Goal: Task Accomplishment & Management: Manage account settings

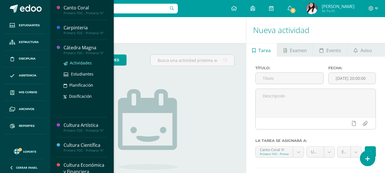
click at [83, 62] on span "Actividades" at bounding box center [81, 62] width 22 height 5
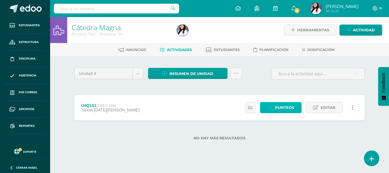
click at [289, 105] on span "Punteos" at bounding box center [284, 107] width 19 height 11
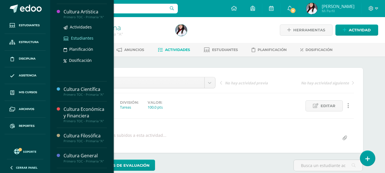
scroll to position [57, 0]
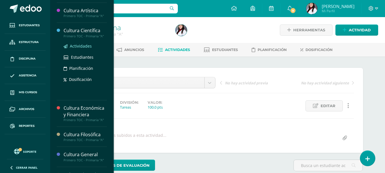
click at [74, 45] on span "Actividades" at bounding box center [81, 45] width 22 height 5
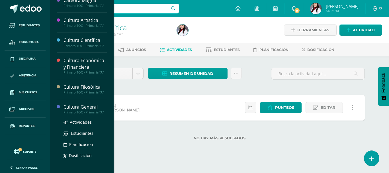
scroll to position [57, 0]
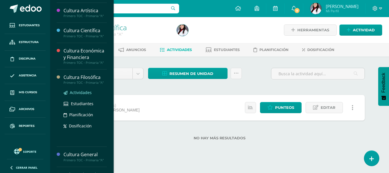
click at [69, 92] on link "Actividades" at bounding box center [85, 92] width 43 height 7
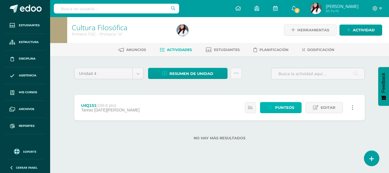
click at [278, 109] on span "Punteos" at bounding box center [284, 107] width 19 height 11
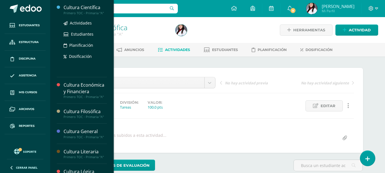
scroll to position [114, 0]
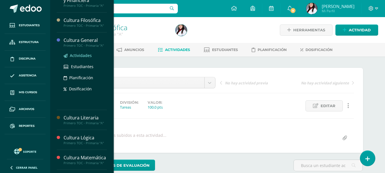
click at [79, 57] on span "Actividades" at bounding box center [81, 55] width 22 height 5
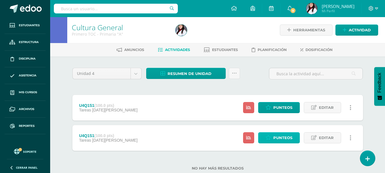
click at [279, 140] on span "Punteos" at bounding box center [282, 138] width 19 height 11
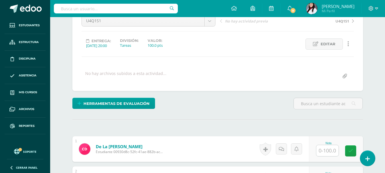
scroll to position [143, 0]
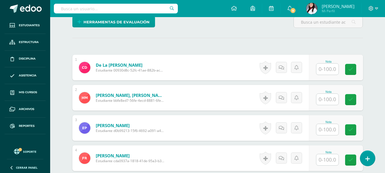
click at [326, 68] on input "text" at bounding box center [327, 69] width 22 height 11
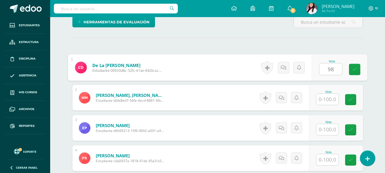
type input "98"
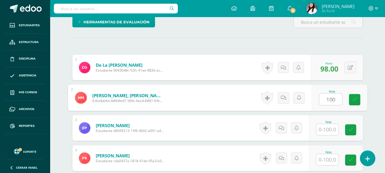
type input "100"
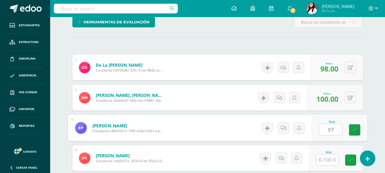
type input "97"
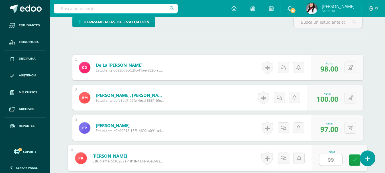
type input "99"
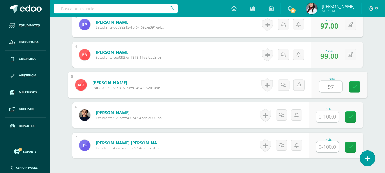
type input "97"
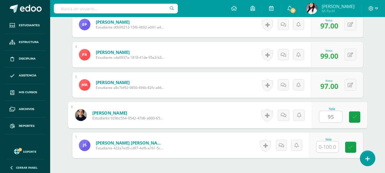
type input "95"
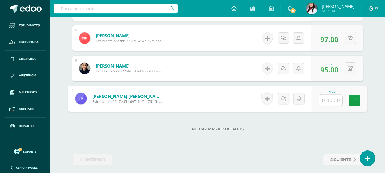
scroll to position [297, 0]
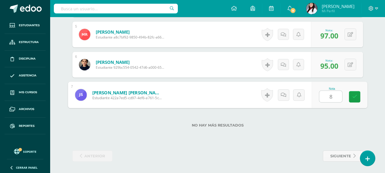
type input "82"
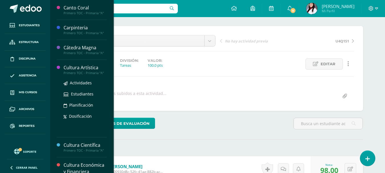
scroll to position [0, 0]
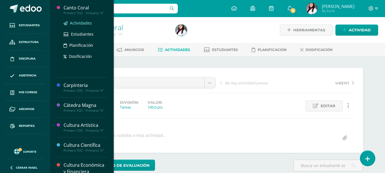
click at [82, 22] on span "Actividades" at bounding box center [81, 22] width 22 height 5
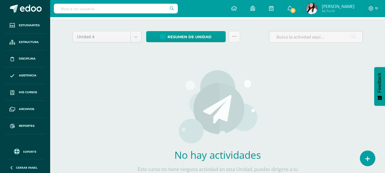
scroll to position [72, 0]
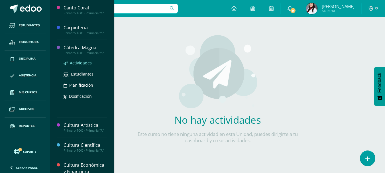
click at [77, 63] on span "Actividades" at bounding box center [81, 62] width 22 height 5
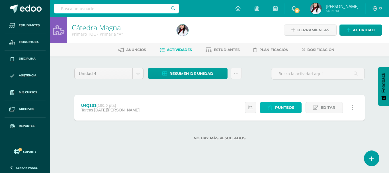
click at [284, 107] on span "Punteos" at bounding box center [284, 107] width 19 height 11
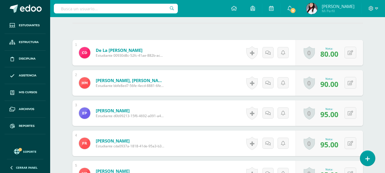
scroll to position [41, 0]
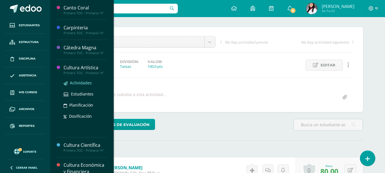
click at [85, 84] on span "Actividades" at bounding box center [81, 82] width 22 height 5
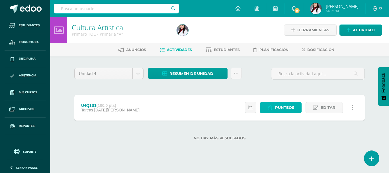
click at [278, 108] on span "Punteos" at bounding box center [284, 107] width 19 height 11
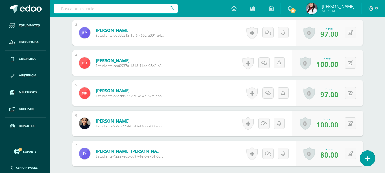
scroll to position [155, 0]
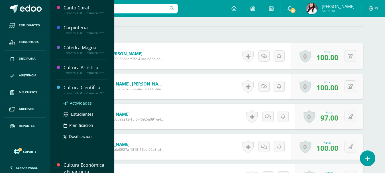
click at [80, 101] on span "Actividades" at bounding box center [81, 102] width 22 height 5
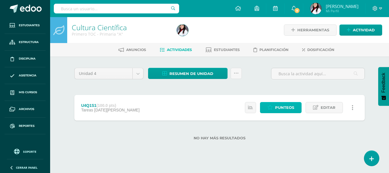
click at [286, 107] on span "Punteos" at bounding box center [284, 107] width 19 height 11
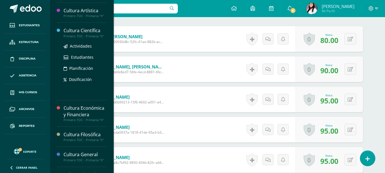
scroll to position [86, 0]
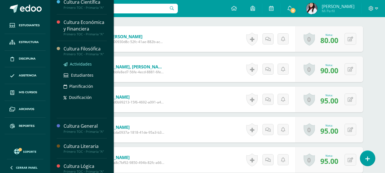
click at [73, 67] on link "Actividades" at bounding box center [85, 64] width 43 height 7
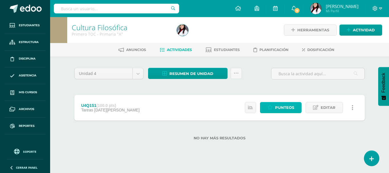
click at [291, 108] on span "Punteos" at bounding box center [284, 107] width 19 height 11
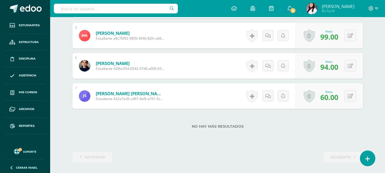
scroll to position [297, 0]
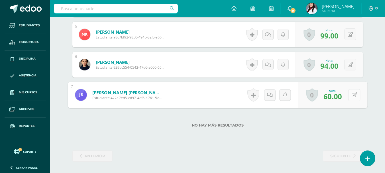
click at [350, 96] on button at bounding box center [354, 95] width 12 height 12
type input "86"
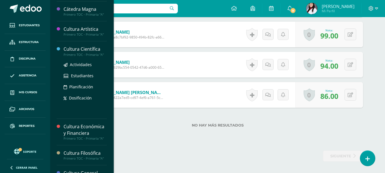
scroll to position [114, 0]
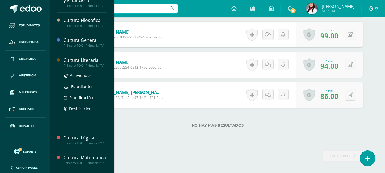
click at [88, 60] on div "Cultura Literaria" at bounding box center [85, 60] width 43 height 7
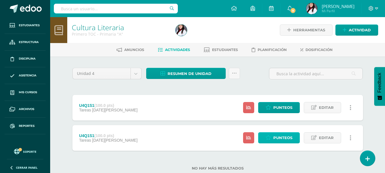
click at [281, 138] on span "Punteos" at bounding box center [282, 138] width 19 height 11
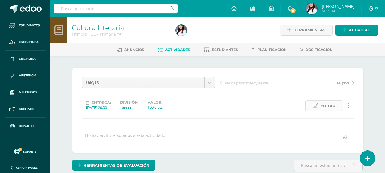
click at [333, 106] on span "Editar" at bounding box center [328, 106] width 15 height 11
click at [0, 0] on div at bounding box center [0, 0] width 0 height 0
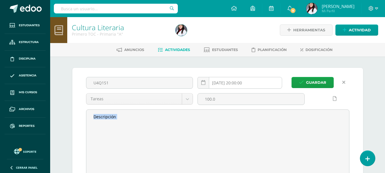
click at [234, 81] on input "[DATE] 20:00:00" at bounding box center [240, 82] width 84 height 11
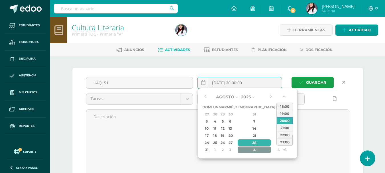
click at [250, 151] on div "4" at bounding box center [255, 150] width 34 height 7
type input "[DATE] 20:00"
click at [250, 151] on div "Agosto Enero Febrero Marzo Abril Mayo Junio Julio Agosto Septiembre Octubre Nov…" at bounding box center [248, 123] width 100 height 71
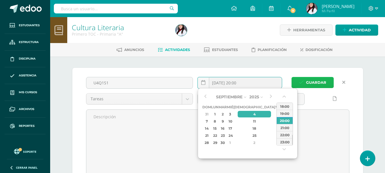
click at [315, 79] on span "Guardar" at bounding box center [316, 82] width 20 height 11
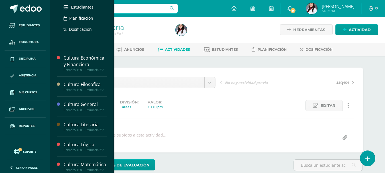
scroll to position [114, 0]
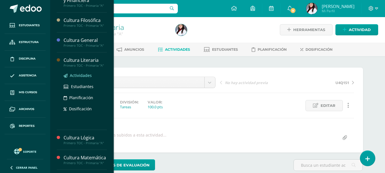
click at [81, 75] on span "Actividades" at bounding box center [81, 75] width 22 height 5
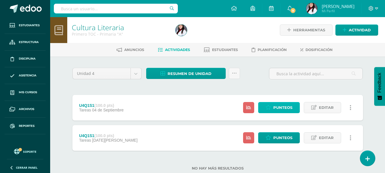
click at [286, 103] on span "Punteos" at bounding box center [282, 107] width 19 height 11
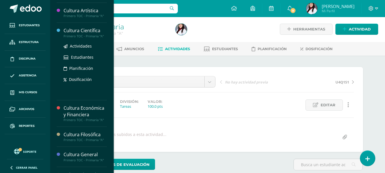
scroll to position [143, 0]
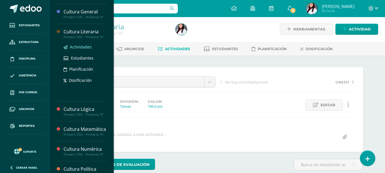
click at [81, 49] on span "Actividades" at bounding box center [81, 46] width 22 height 5
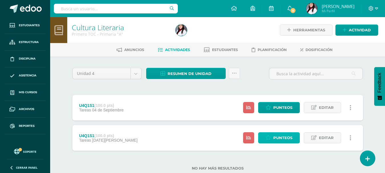
click at [269, 135] on icon at bounding box center [268, 137] width 5 height 5
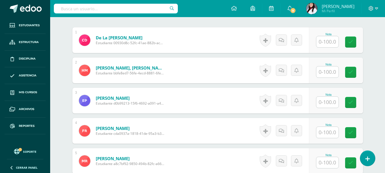
scroll to position [171, 0]
click at [330, 40] on input "text" at bounding box center [327, 41] width 22 height 11
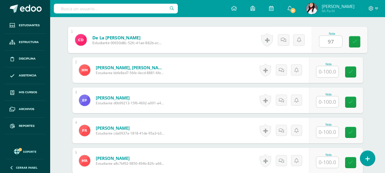
type input "97"
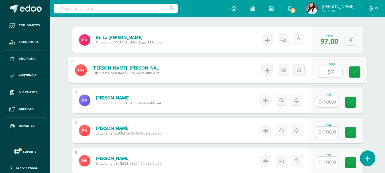
type input "97"
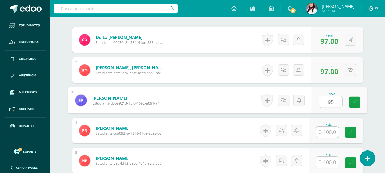
type input "95"
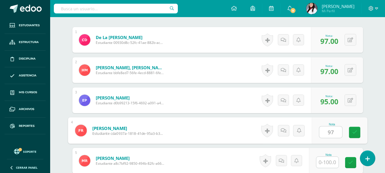
type input "97"
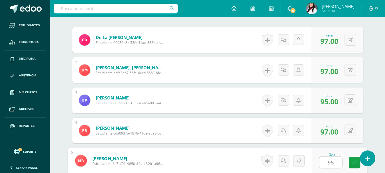
type input "95"
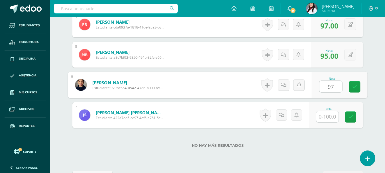
type input "97"
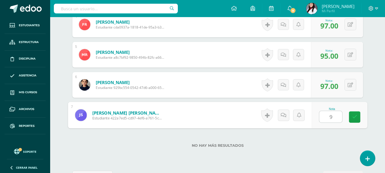
type input "91"
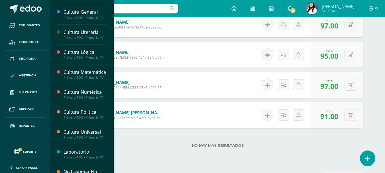
scroll to position [142, 0]
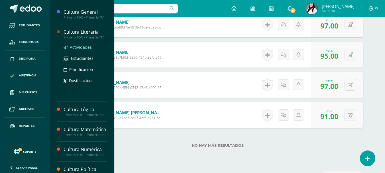
click at [82, 46] on span "Actividades" at bounding box center [81, 46] width 22 height 5
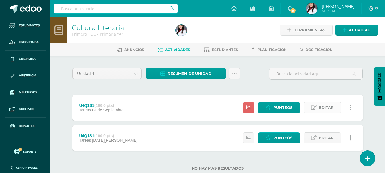
click at [329, 107] on span "Editar" at bounding box center [326, 107] width 15 height 11
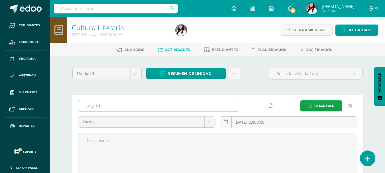
click at [101, 105] on input "U4Q1S1" at bounding box center [158, 105] width 161 height 11
click at [102, 105] on input "U4Q1S1" at bounding box center [158, 105] width 161 height 11
type input "U4Q1S2"
click at [301, 100] on button "Guardar" at bounding box center [322, 105] width 42 height 11
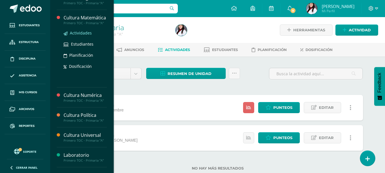
scroll to position [168, 0]
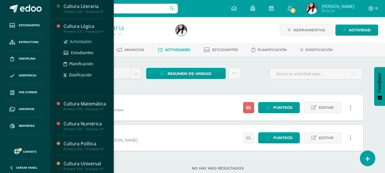
click at [81, 41] on span "Actividades" at bounding box center [81, 41] width 22 height 5
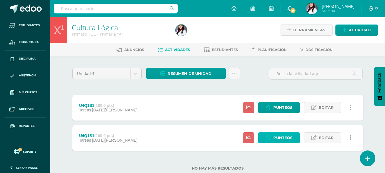
click at [275, 137] on span "Punteos" at bounding box center [282, 138] width 19 height 11
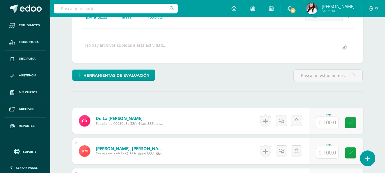
scroll to position [82, 0]
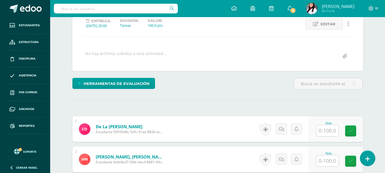
click at [333, 131] on input "text" at bounding box center [327, 130] width 22 height 11
type input "100"
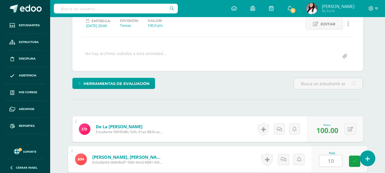
scroll to position [186, 0]
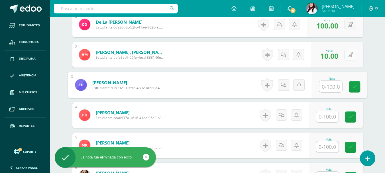
click at [348, 59] on button at bounding box center [351, 55] width 12 height 12
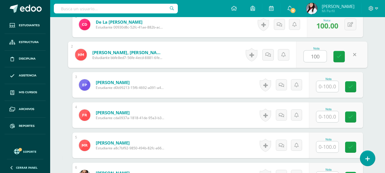
type input "100"
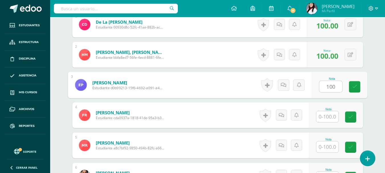
type input "100"
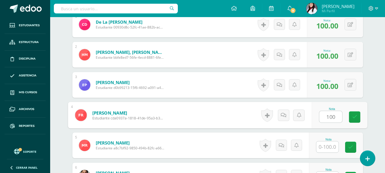
type input "100"
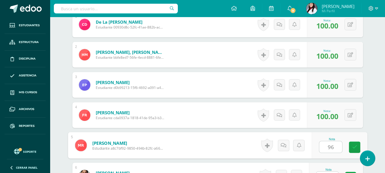
type input "96"
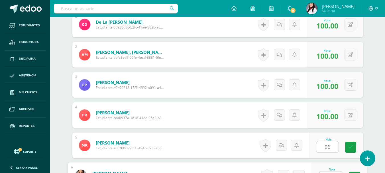
scroll to position [196, 0]
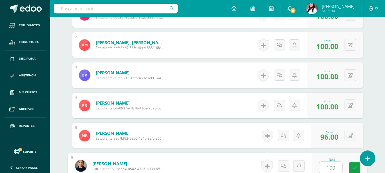
type input "100"
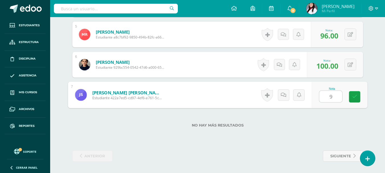
type input "92"
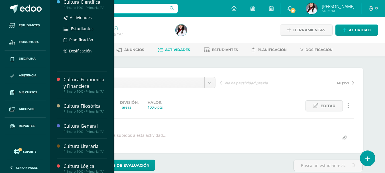
scroll to position [114, 0]
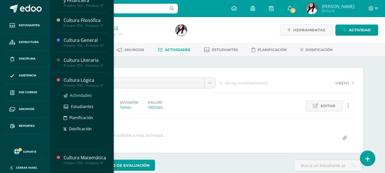
click at [79, 97] on span "Actividades" at bounding box center [81, 95] width 22 height 5
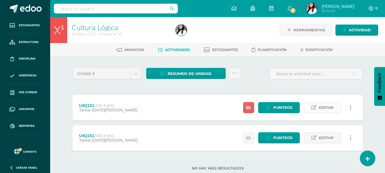
click at [325, 109] on span "Editar" at bounding box center [326, 107] width 15 height 11
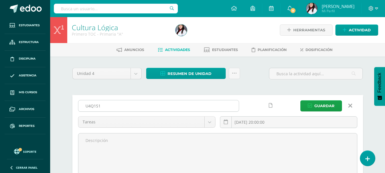
click at [128, 105] on input "U4Q1S1" at bounding box center [158, 105] width 161 height 11
type input "U4Q1S2"
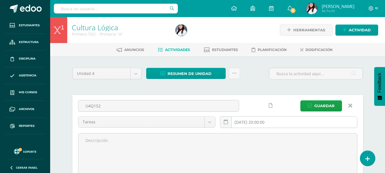
click at [291, 122] on input "[DATE] 20:00:00" at bounding box center [288, 122] width 137 height 11
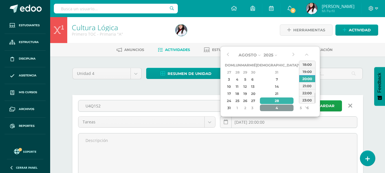
click at [271, 108] on div "4" at bounding box center [277, 108] width 34 height 7
type input "2025-09-04 20:00"
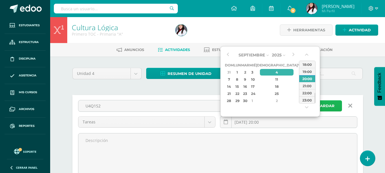
click at [331, 107] on span "Guardar" at bounding box center [324, 106] width 20 height 11
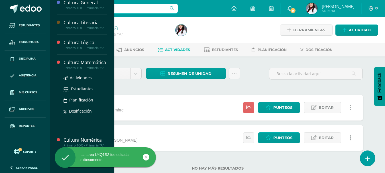
scroll to position [142, 0]
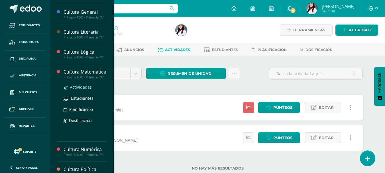
click at [79, 90] on span "Actividades" at bounding box center [81, 86] width 22 height 5
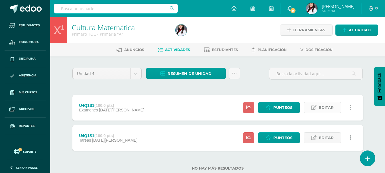
click at [324, 108] on span "Editar" at bounding box center [326, 107] width 15 height 11
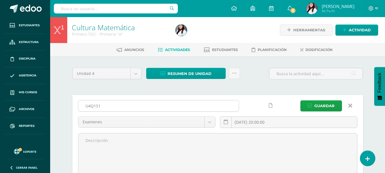
click at [125, 108] on input "U4Q1S1" at bounding box center [158, 105] width 161 height 11
click at [125, 109] on input "U4Q1S1" at bounding box center [158, 105] width 161 height 11
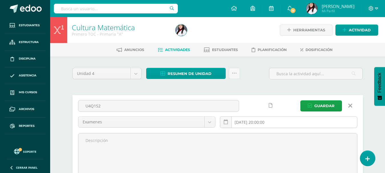
type input "U4Q1S2"
click at [281, 121] on input "2025-08-28 20:00:00" at bounding box center [288, 122] width 137 height 11
click at [281, 121] on input "[DATE] 20:00:00" at bounding box center [288, 122] width 137 height 11
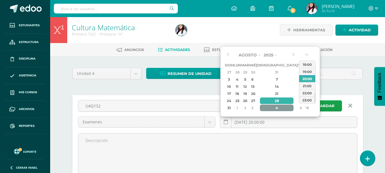
click at [273, 107] on div "4" at bounding box center [277, 108] width 34 height 7
type input "2025-09-04 20:00"
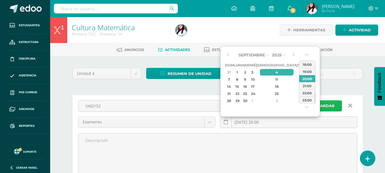
click at [328, 107] on span "Guardar" at bounding box center [324, 106] width 20 height 11
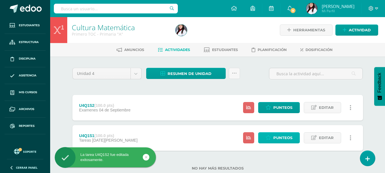
click at [279, 139] on span "Punteos" at bounding box center [282, 138] width 19 height 11
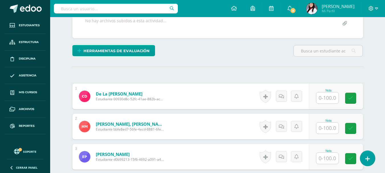
scroll to position [115, 0]
click at [326, 98] on input "text" at bounding box center [327, 97] width 22 height 11
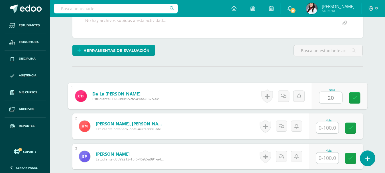
type input "20"
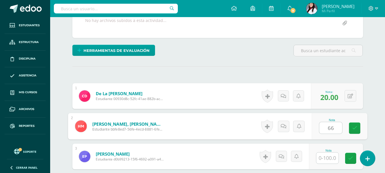
type input "66"
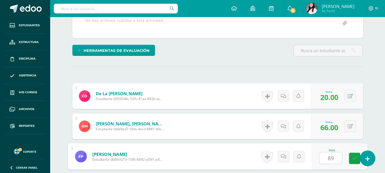
type input "89"
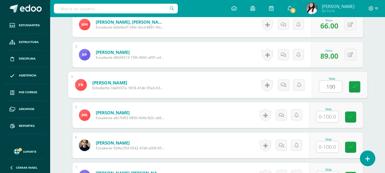
type input "100"
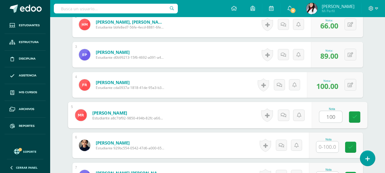
type input "100"
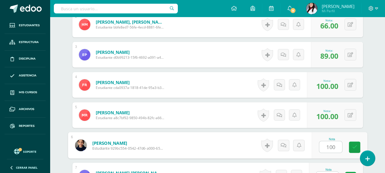
type input "100"
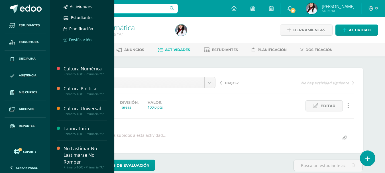
scroll to position [228, 0]
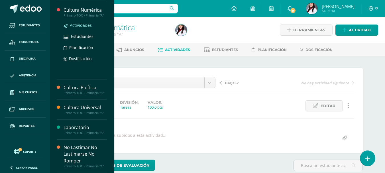
click at [79, 28] on span "Actividades" at bounding box center [81, 25] width 22 height 5
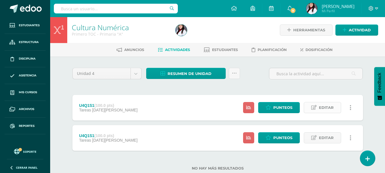
click at [328, 106] on span "Editar" at bounding box center [326, 107] width 15 height 11
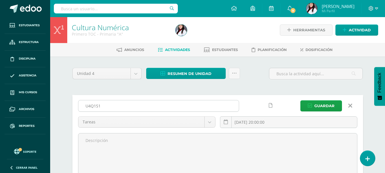
click at [171, 106] on input "U4Q1S1" at bounding box center [158, 105] width 161 height 11
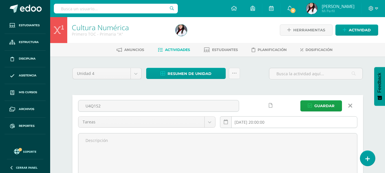
type input "U4Q1S2"
click at [253, 125] on input "[DATE] 20:00:00" at bounding box center [288, 122] width 137 height 11
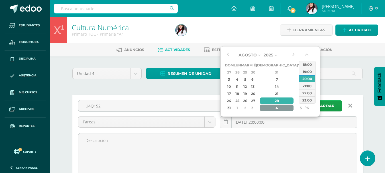
click at [270, 106] on div "4" at bounding box center [277, 108] width 34 height 7
type input "2025-09-04 20:00"
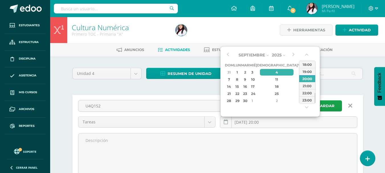
click at [270, 106] on div "Septiembre Enero Febrero Marzo Abril Mayo Junio Julio Agosto Septiembre Octubre…" at bounding box center [270, 81] width 100 height 71
click at [330, 105] on span "Guardar" at bounding box center [324, 106] width 20 height 11
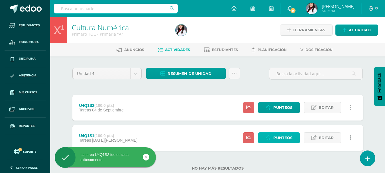
click at [278, 135] on span "Punteos" at bounding box center [282, 138] width 19 height 11
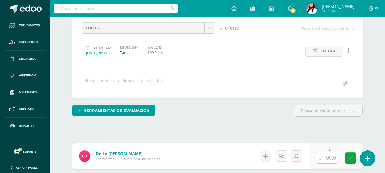
scroll to position [86, 0]
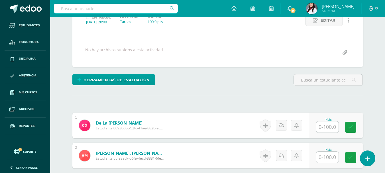
click at [330, 129] on input "text" at bounding box center [327, 126] width 22 height 11
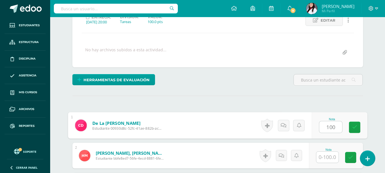
type input "100"
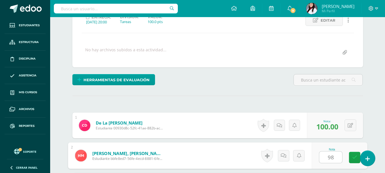
type input "98"
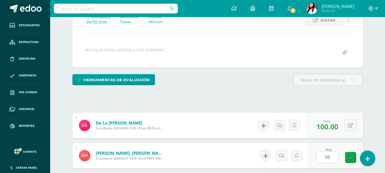
scroll to position [186, 0]
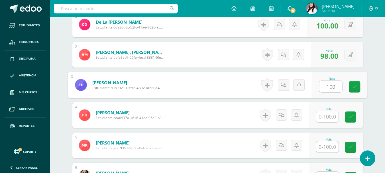
type input "100"
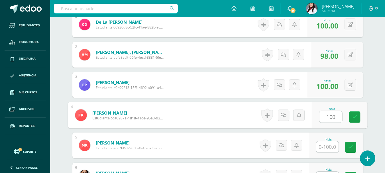
type input "100"
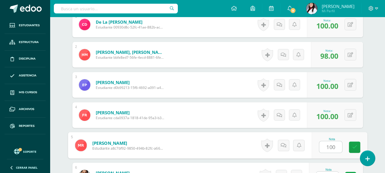
type input "100"
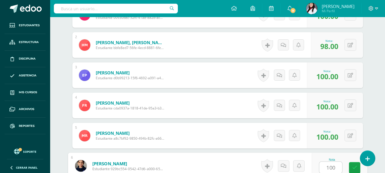
type input "100"
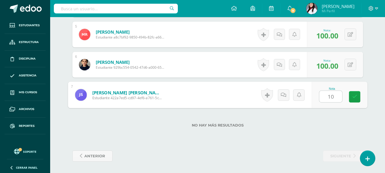
type input "100"
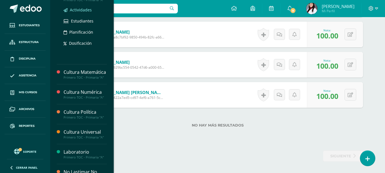
scroll to position [228, 0]
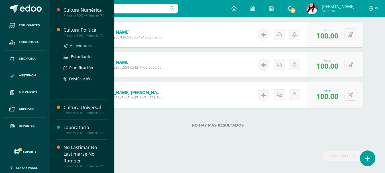
click at [87, 47] on span "Actividades" at bounding box center [81, 45] width 22 height 5
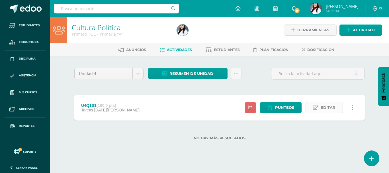
click at [330, 108] on span "Editar" at bounding box center [328, 107] width 15 height 11
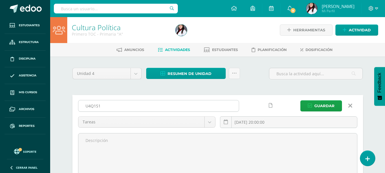
click at [178, 108] on input "U4Q1S1" at bounding box center [158, 105] width 161 height 11
type input "U4Q1S2"
click at [251, 126] on input "[DATE] 20:00:00" at bounding box center [288, 122] width 137 height 11
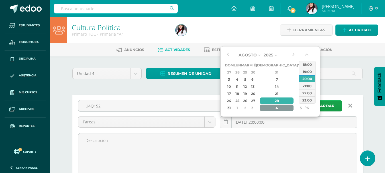
click at [272, 106] on div "4" at bounding box center [277, 108] width 34 height 7
type input "2025-09-04 20:00"
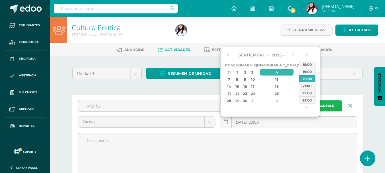
click at [327, 106] on span "Guardar" at bounding box center [324, 106] width 20 height 11
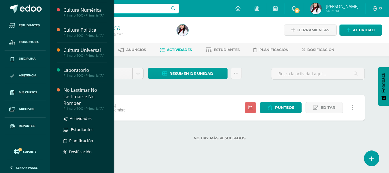
scroll to position [231, 0]
click at [82, 117] on span "Actividades" at bounding box center [81, 118] width 22 height 5
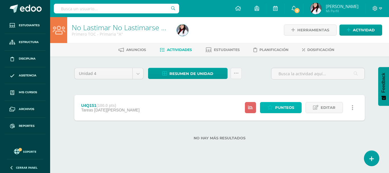
click at [282, 109] on span "Punteos" at bounding box center [284, 107] width 19 height 11
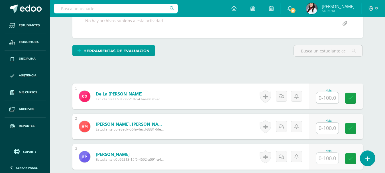
click at [321, 99] on input "text" at bounding box center [327, 97] width 22 height 11
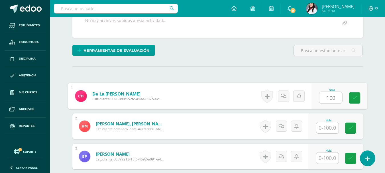
type input "100"
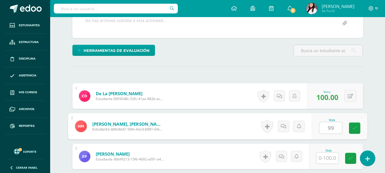
type input "99"
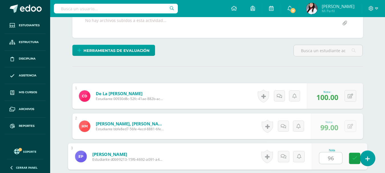
type input "96"
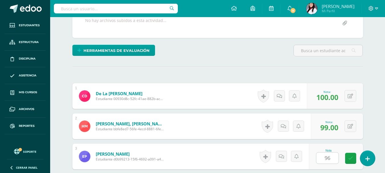
scroll to position [217, 0]
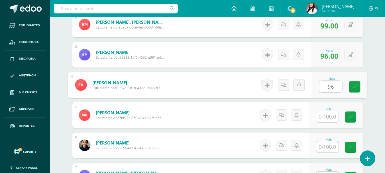
type input "96"
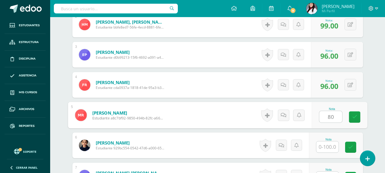
type input "80"
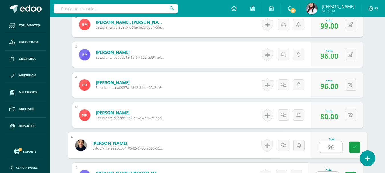
type input "96"
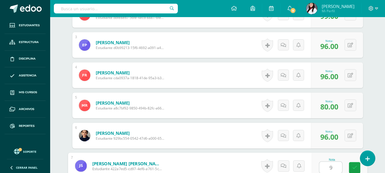
type input "95"
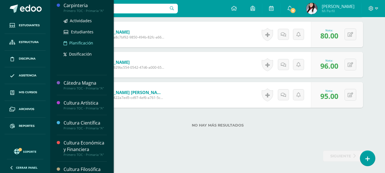
scroll to position [57, 0]
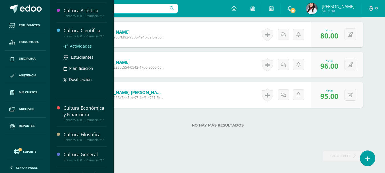
click at [83, 46] on span "Actividades" at bounding box center [81, 45] width 22 height 5
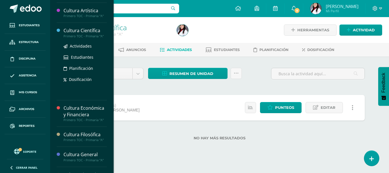
scroll to position [86, 0]
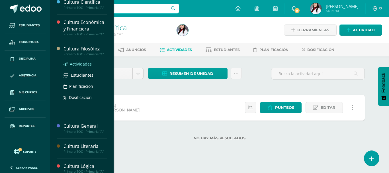
click at [81, 65] on span "Actividades" at bounding box center [81, 63] width 22 height 5
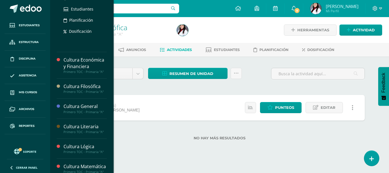
scroll to position [114, 0]
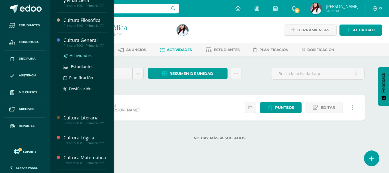
click at [81, 56] on span "Actividades" at bounding box center [81, 55] width 22 height 5
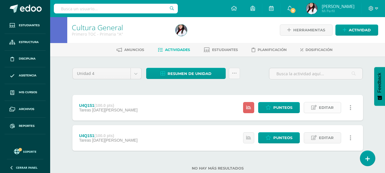
click at [318, 106] on link "Editar" at bounding box center [322, 107] width 37 height 11
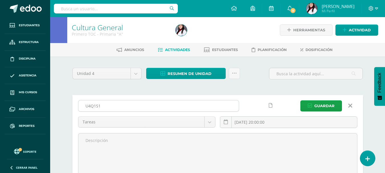
click at [124, 104] on input "U4Q1S1" at bounding box center [158, 105] width 161 height 11
type input "U4Q1S2"
click at [269, 122] on input "[DATE] 20:00:00" at bounding box center [288, 122] width 137 height 11
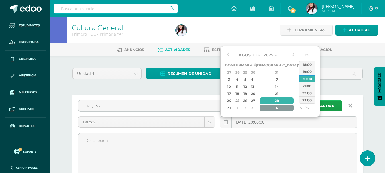
click at [269, 107] on div "4" at bounding box center [277, 108] width 34 height 7
type input "2025-09-04 20:00"
click at [269, 107] on div "Agosto Enero Febrero Marzo Abril Mayo Junio Julio Agosto Septiembre Octubre Nov…" at bounding box center [270, 81] width 100 height 71
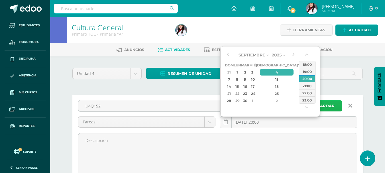
click at [330, 104] on span "Guardar" at bounding box center [324, 106] width 20 height 11
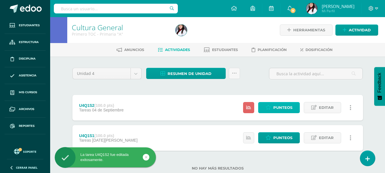
click at [283, 106] on span "Punteos" at bounding box center [282, 107] width 19 height 11
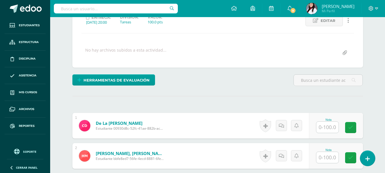
scroll to position [86, 0]
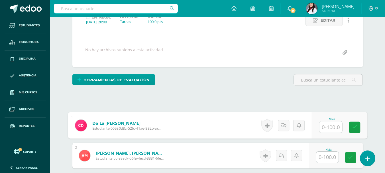
click at [327, 129] on input "text" at bounding box center [330, 126] width 23 height 11
type input "99"
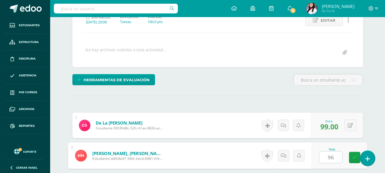
type input "96"
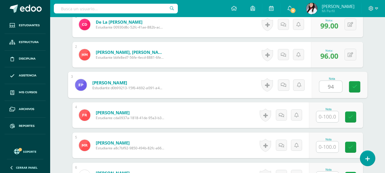
type input "94"
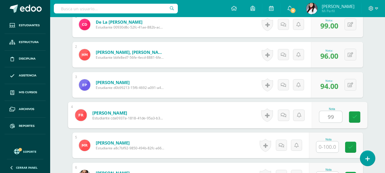
type input "99"
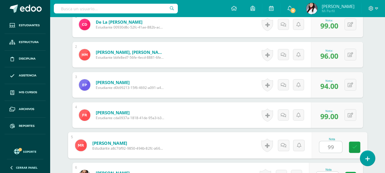
type input "99"
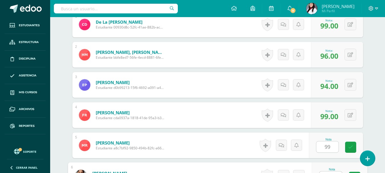
scroll to position [196, 0]
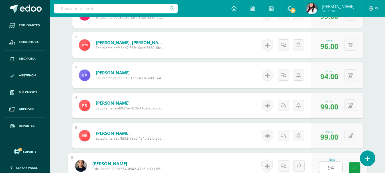
type input "94"
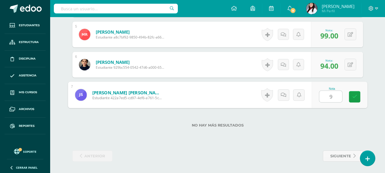
type input "90"
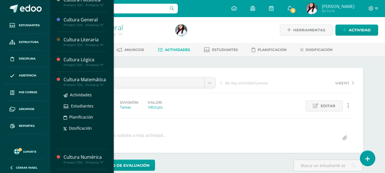
scroll to position [129, 0]
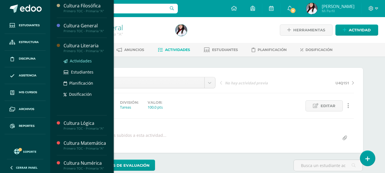
click at [85, 61] on span "Actividades" at bounding box center [81, 60] width 22 height 5
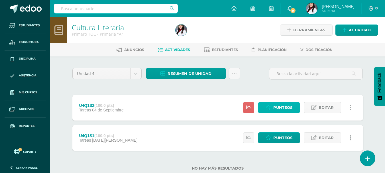
click at [282, 109] on span "Punteos" at bounding box center [282, 107] width 19 height 11
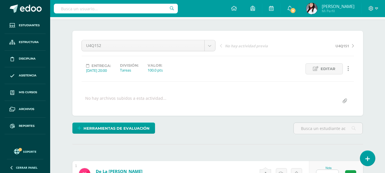
scroll to position [143, 0]
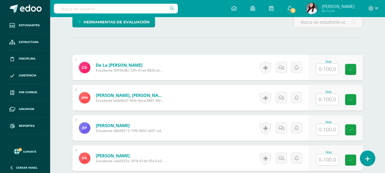
click at [334, 71] on input "text" at bounding box center [327, 69] width 22 height 11
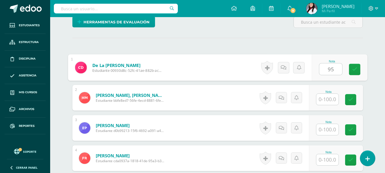
type input "95"
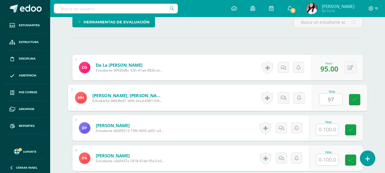
type input "97"
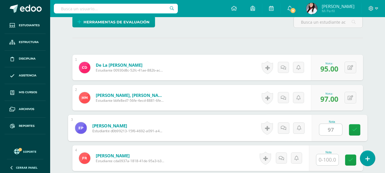
type input "97"
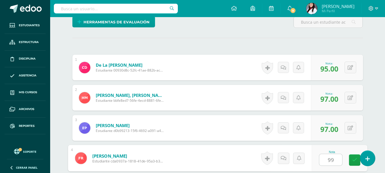
type input "99"
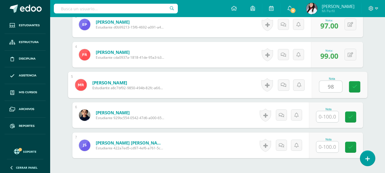
type input "98"
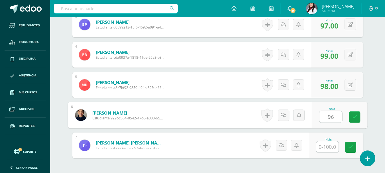
type input "96"
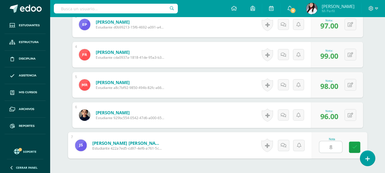
type input "82"
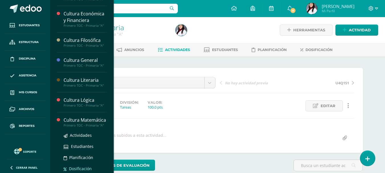
scroll to position [86, 0]
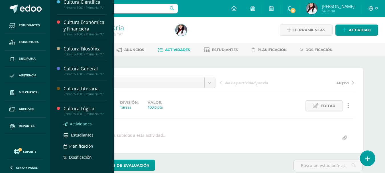
click at [83, 123] on span "Actividades" at bounding box center [81, 123] width 22 height 5
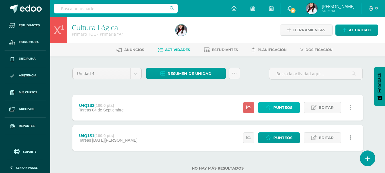
click at [281, 109] on span "Punteos" at bounding box center [282, 107] width 19 height 11
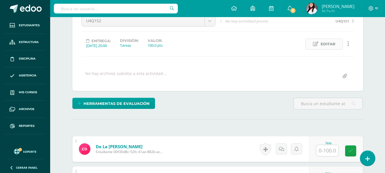
scroll to position [115, 0]
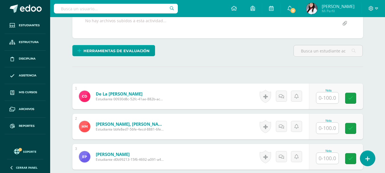
click at [330, 100] on input "text" at bounding box center [327, 97] width 22 height 11
type input "84"
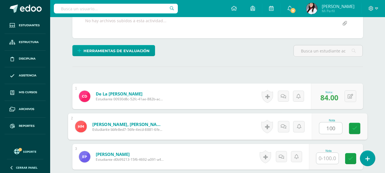
type input "100"
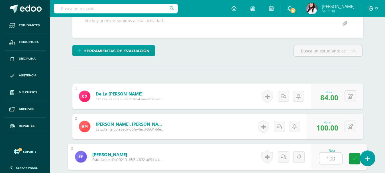
type input "100"
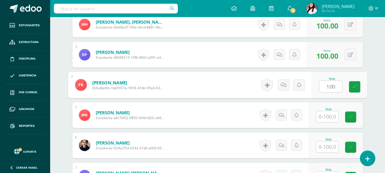
type input "100"
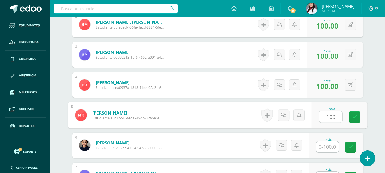
type input "100"
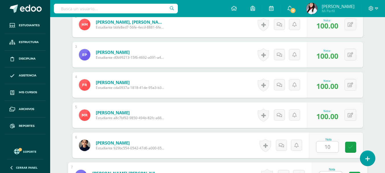
scroll to position [226, 0]
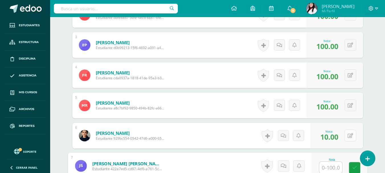
click at [350, 135] on icon at bounding box center [350, 135] width 5 height 5
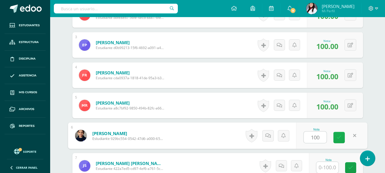
type input "100"
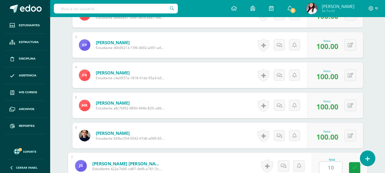
type input "100"
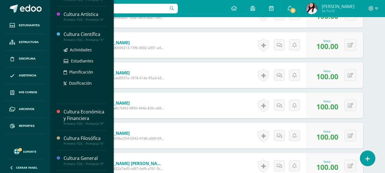
scroll to position [143, 0]
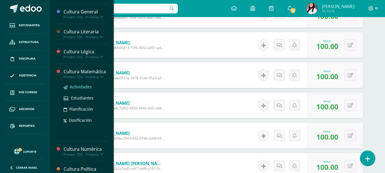
click at [77, 90] on span "Actividades" at bounding box center [81, 86] width 22 height 5
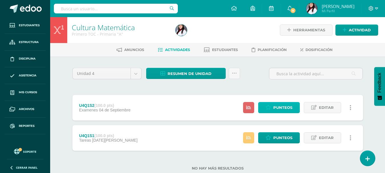
click at [287, 109] on span "Punteos" at bounding box center [282, 107] width 19 height 11
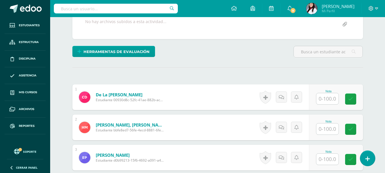
scroll to position [114, 0]
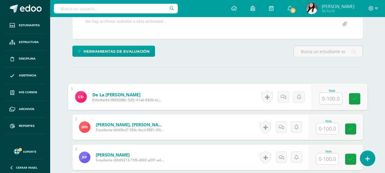
click at [329, 101] on input "text" at bounding box center [330, 98] width 23 height 11
type input "10"
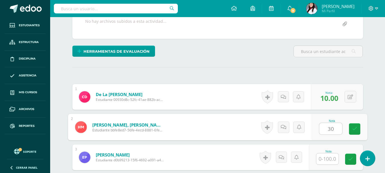
type input "30"
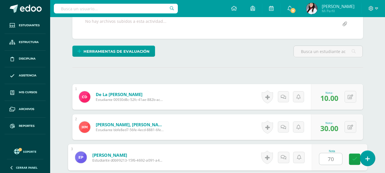
type input "70"
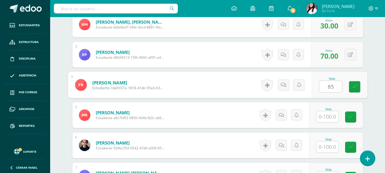
type input "85"
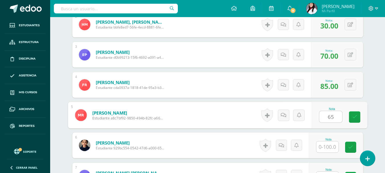
type input "65"
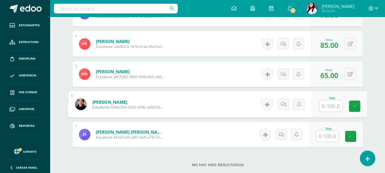
scroll to position [297, 0]
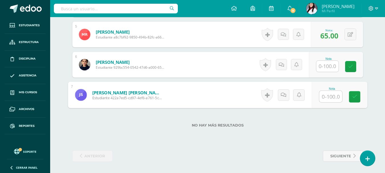
click at [325, 99] on input "text" at bounding box center [330, 96] width 23 height 11
type input "100"
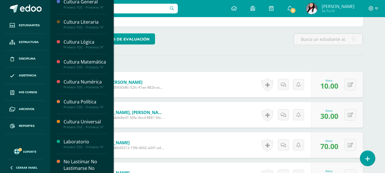
scroll to position [210, 0]
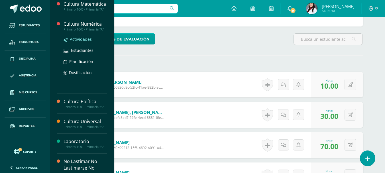
click at [78, 42] on span "Actividades" at bounding box center [81, 38] width 22 height 5
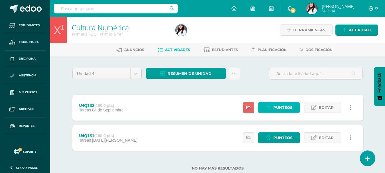
click at [277, 109] on span "Punteos" at bounding box center [282, 107] width 19 height 11
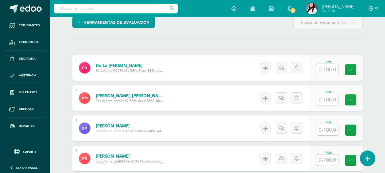
scroll to position [143, 0]
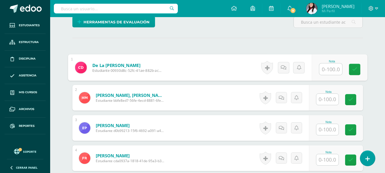
click at [327, 71] on input "text" at bounding box center [330, 69] width 23 height 11
type input "50"
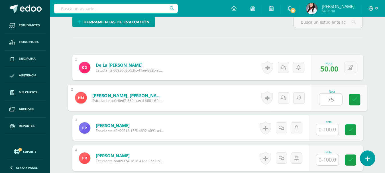
type input "75"
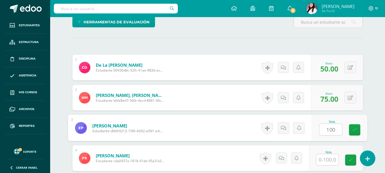
type input "100"
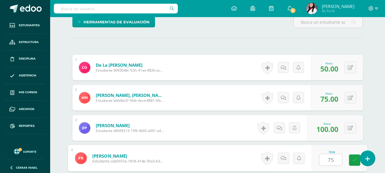
type input "75"
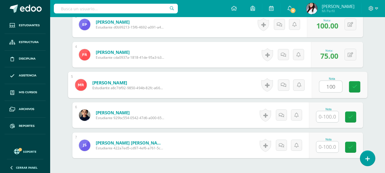
type input "100"
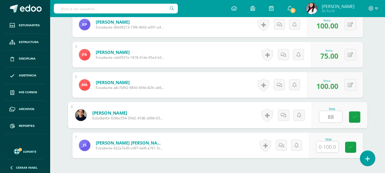
type input "88"
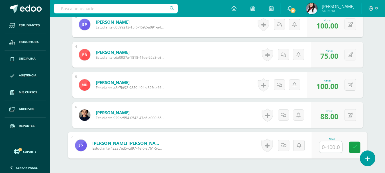
type input "2"
type input "50"
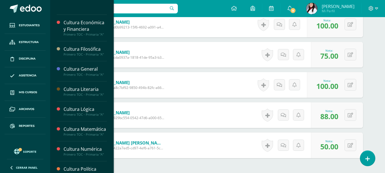
scroll to position [228, 0]
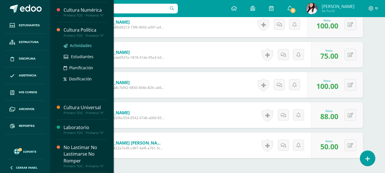
click at [80, 48] on span "Actividades" at bounding box center [81, 45] width 22 height 5
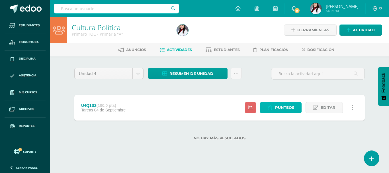
click at [281, 105] on span "Punteos" at bounding box center [284, 107] width 19 height 11
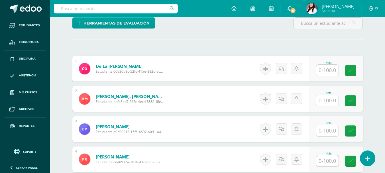
scroll to position [143, 0]
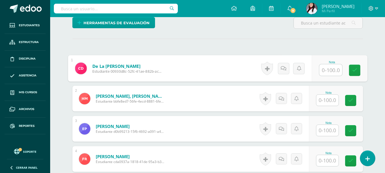
click at [324, 73] on input "text" at bounding box center [330, 69] width 23 height 11
type input "100"
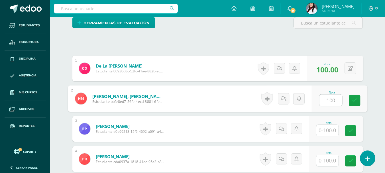
type input "100"
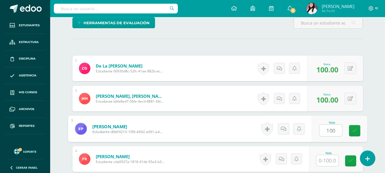
type input "100"
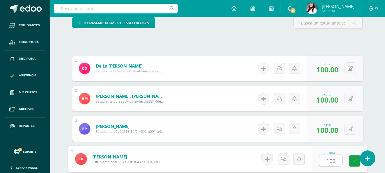
type input "100"
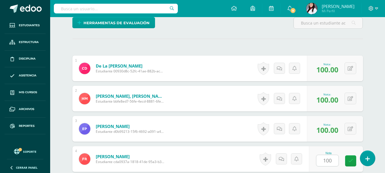
scroll to position [247, 0]
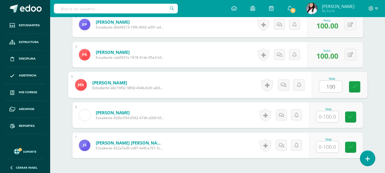
type input "100"
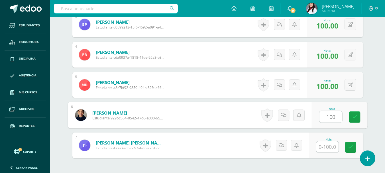
type input "100"
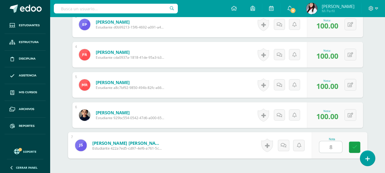
type input "80"
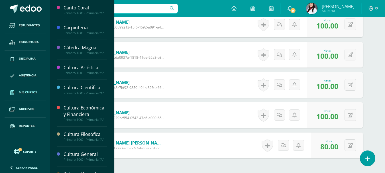
click at [25, 93] on span "Mis cursos" at bounding box center [28, 92] width 18 height 5
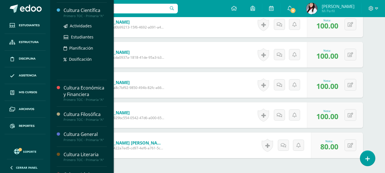
scroll to position [86, 0]
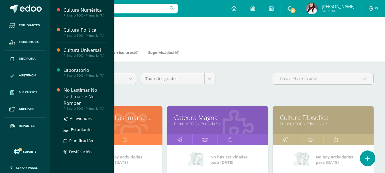
scroll to position [231, 0]
click at [83, 117] on span "Actividades" at bounding box center [81, 118] width 22 height 5
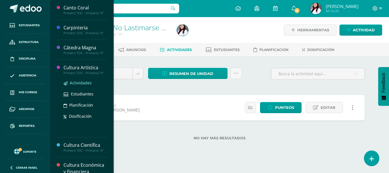
click at [74, 83] on span "Actividades" at bounding box center [81, 82] width 22 height 5
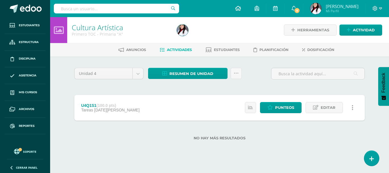
click at [237, 10] on icon at bounding box center [239, 8] width 6 height 5
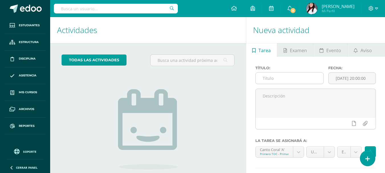
click at [288, 83] on input "text" at bounding box center [290, 78] width 68 height 11
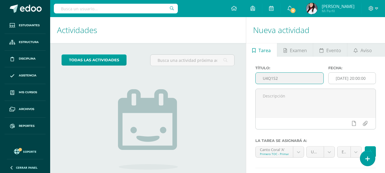
type input "U4Q1S2"
click at [359, 79] on input "[DATE] 20:00:00" at bounding box center [352, 78] width 47 height 11
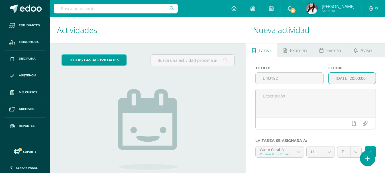
click at [359, 79] on input "[DATE] 20:00:00" at bounding box center [352, 78] width 47 height 11
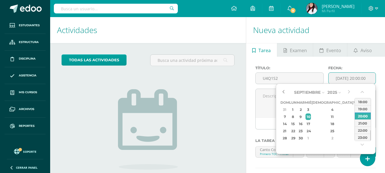
click at [283, 93] on button "button" at bounding box center [284, 92] width 6 height 9
click at [328, 144] on div "4" at bounding box center [333, 145] width 34 height 7
type input "2025-09-04 20:00"
click at [266, 99] on textarea at bounding box center [316, 103] width 120 height 29
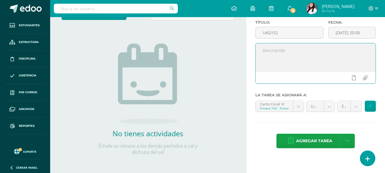
scroll to position [46, 0]
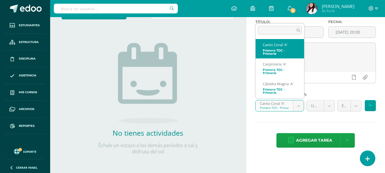
click at [299, 107] on body "Estudiantes Estructura Disciplina Asistencia Mis cursos Archivos Reportes Sopor…" at bounding box center [192, 40] width 385 height 173
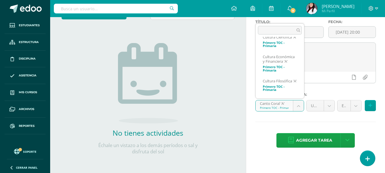
scroll to position [57, 0]
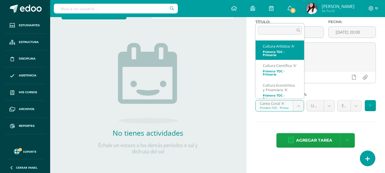
select select "128445"
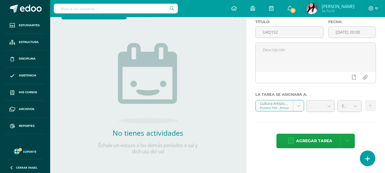
click at [278, 58] on textarea at bounding box center [316, 57] width 120 height 29
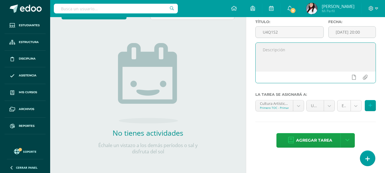
click at [356, 106] on body "Estudiantes Estructura Disciplina Asistencia Mis cursos Archivos Reportes Sopor…" at bounding box center [192, 40] width 385 height 173
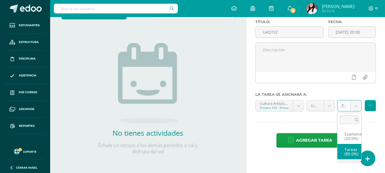
select select "128457"
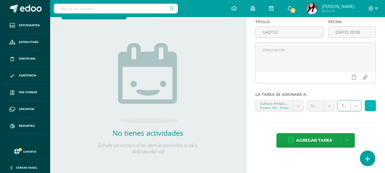
click at [368, 107] on button at bounding box center [370, 105] width 11 height 11
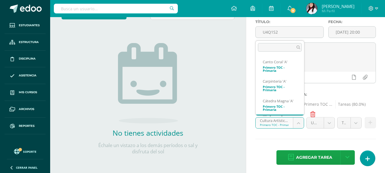
click at [297, 122] on body "Estudiantes Estructura Disciplina Asistencia Mis cursos Archivos Reportes Sopor…" at bounding box center [192, 40] width 385 height 173
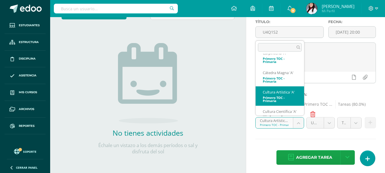
scroll to position [57, 0]
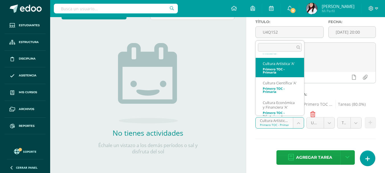
select select "128328"
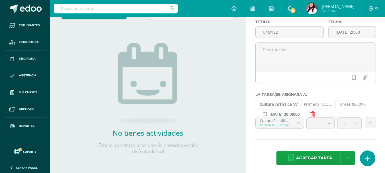
click at [275, 94] on label "La tarea se asignará a:" at bounding box center [315, 94] width 121 height 4
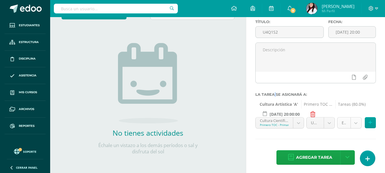
click at [354, 125] on body "Estudiantes Estructura Disciplina Asistencia Mis cursos Archivos Reportes Sopor…" at bounding box center [192, 40] width 385 height 173
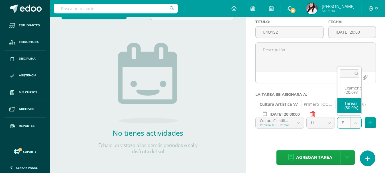
select select "128340"
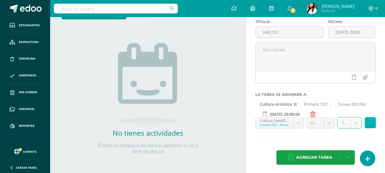
click at [371, 123] on icon at bounding box center [371, 122] width 4 height 5
click at [371, 123] on div "Título: U4Q1S2 Fecha: 2025-09-04 20:00 La tarea se asignará a: Cultura Artístic…" at bounding box center [315, 93] width 139 height 165
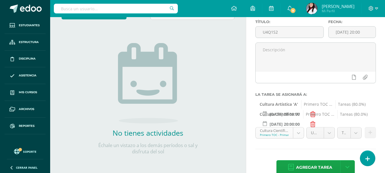
click at [298, 127] on body "Estudiantes Estructura Disciplina Asistencia Mis cursos Archivos Reportes Sopor…" at bounding box center [192, 40] width 385 height 173
click at [299, 127] on body "Estudiantes Estructura Disciplina Asistencia Mis cursos Archivos Reportes Sopor…" at bounding box center [192, 40] width 385 height 173
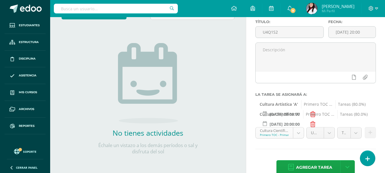
click at [299, 127] on body "Estudiantes Estructura Disciplina Asistencia Mis cursos Archivos Reportes Sopor…" at bounding box center [192, 40] width 385 height 173
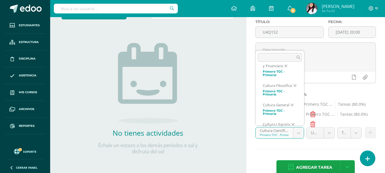
scroll to position [109, 0]
select select "128536"
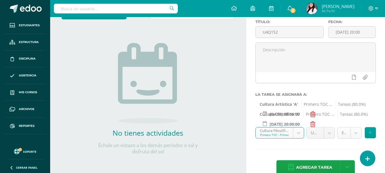
click at [354, 127] on body "Estudiantes Estructura Disciplina Asistencia Mis cursos Archivos Reportes Sopor…" at bounding box center [192, 40] width 385 height 173
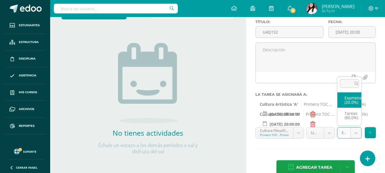
click at [354, 127] on body "Estudiantes Estructura Disciplina Asistencia Mis cursos Archivos Reportes Sopor…" at bounding box center [192, 40] width 385 height 173
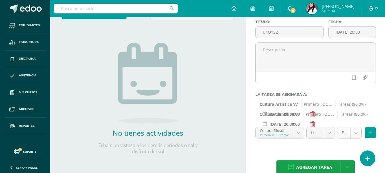
click at [355, 127] on body "Estudiantes Estructura Disciplina Asistencia Mis cursos Archivos Reportes Sopor…" at bounding box center [192, 40] width 385 height 173
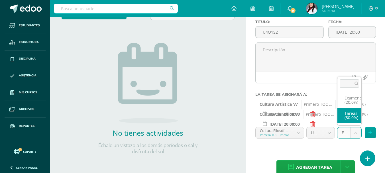
select select "128548"
click at [348, 120] on div "Título: U4Q1S2 Fecha: 2025-09-04 20:00 La tarea se asignará a: Cultura Artístic…" at bounding box center [315, 98] width 139 height 174
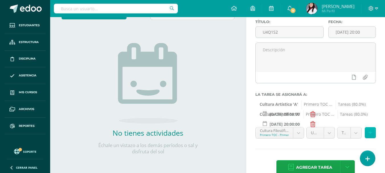
click at [370, 130] on icon at bounding box center [371, 132] width 4 height 5
click at [370, 130] on div "Título: U4Q1S2 Fecha: 2025-09-04 20:00 La tarea se asignará a: Cultura Artístic…" at bounding box center [315, 98] width 139 height 174
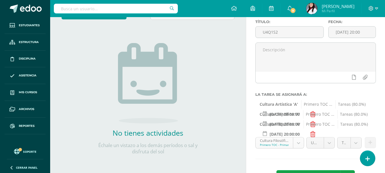
click at [295, 127] on body "Estudiantes Estructura Disciplina Asistencia Mis cursos Archivos Reportes Sopor…" at bounding box center [192, 40] width 385 height 173
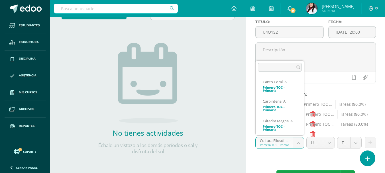
click at [295, 127] on body "Estudiantes Estructura Disciplina Asistencia Mis cursos Archivos Reportes Sopor…" at bounding box center [192, 40] width 385 height 173
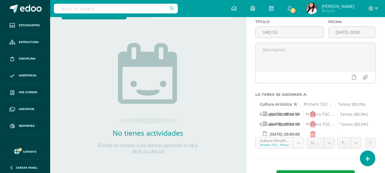
click at [295, 127] on body "Estudiantes Estructura Disciplina Asistencia Mis cursos Archivos Reportes Sopor…" at bounding box center [192, 40] width 385 height 173
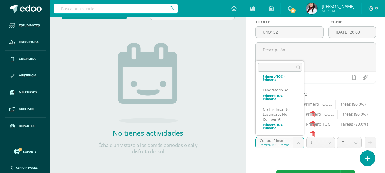
scroll to position [322, 0]
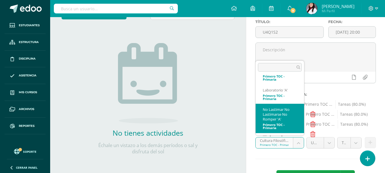
select select "128523"
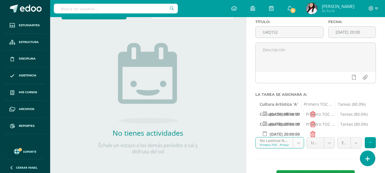
click at [354, 127] on body "Estudiantes Estructura Disciplina Asistencia Mis cursos Archivos Reportes Sopor…" at bounding box center [192, 40] width 385 height 173
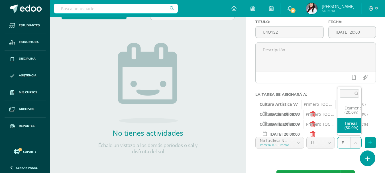
select select "128535"
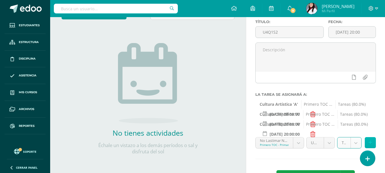
click at [370, 141] on icon at bounding box center [371, 142] width 4 height 5
click at [370, 141] on div "Título: U4Q1S2 Fecha: 2025-09-04 20:00 La tarea se asignará a: Cultura Artístic…" at bounding box center [315, 103] width 139 height 184
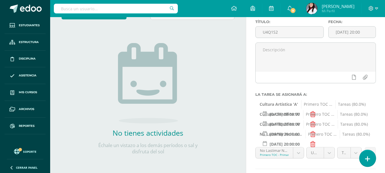
click at [368, 157] on icon at bounding box center [367, 159] width 5 height 7
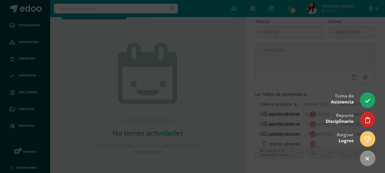
click at [324, 92] on div at bounding box center [192, 86] width 385 height 173
click at [311, 116] on div at bounding box center [192, 86] width 385 height 173
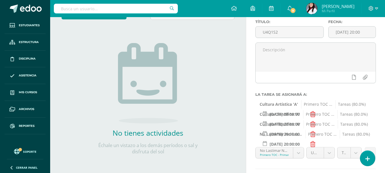
click at [311, 116] on div at bounding box center [192, 86] width 385 height 173
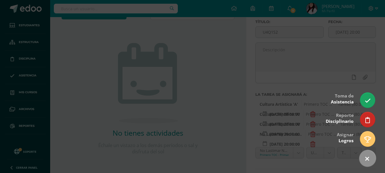
click at [364, 158] on icon at bounding box center [367, 159] width 8 height 8
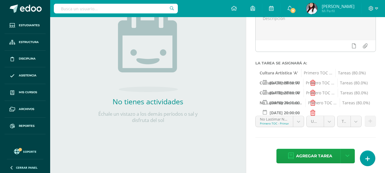
scroll to position [78, 0]
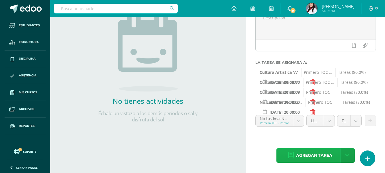
click at [317, 155] on span "Agregar tarea" at bounding box center [314, 156] width 36 height 14
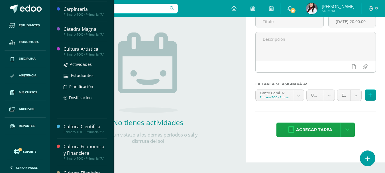
scroll to position [29, 0]
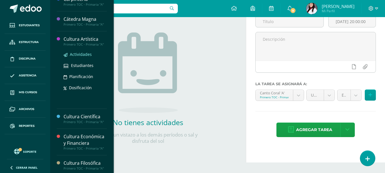
click at [78, 55] on span "Actividades" at bounding box center [81, 54] width 22 height 5
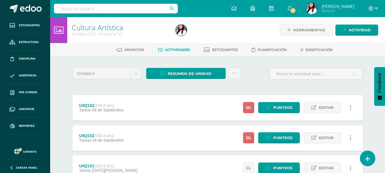
click at [352, 105] on link at bounding box center [350, 107] width 11 height 11
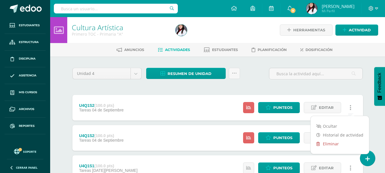
click at [334, 143] on link "Eliminar" at bounding box center [340, 143] width 58 height 9
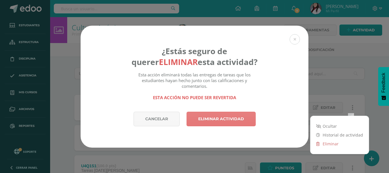
click at [229, 123] on link "Eliminar actividad" at bounding box center [221, 119] width 69 height 15
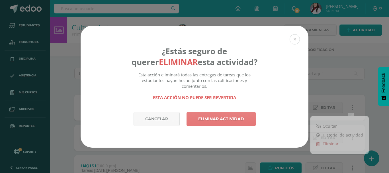
click at [229, 123] on link "Eliminar actividad" at bounding box center [221, 119] width 69 height 15
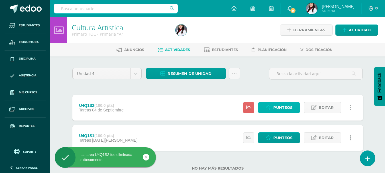
click at [283, 108] on span "Punteos" at bounding box center [282, 107] width 19 height 11
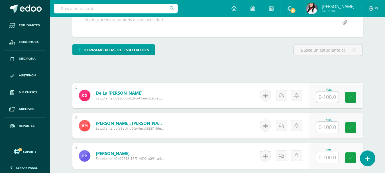
scroll to position [143, 0]
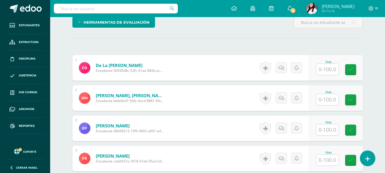
click at [327, 70] on input "text" at bounding box center [327, 69] width 22 height 11
click at [327, 70] on input "text" at bounding box center [330, 69] width 23 height 11
type input "100"
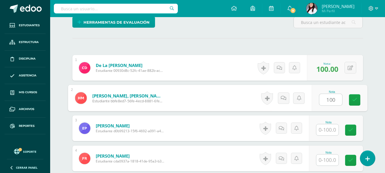
type input "100"
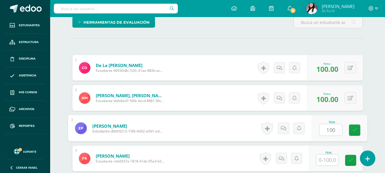
type input "100"
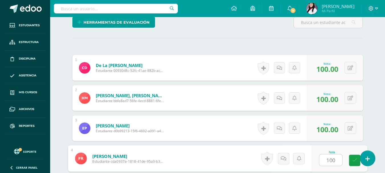
type input "100"
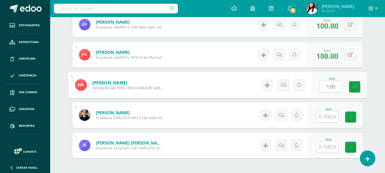
type input "100"
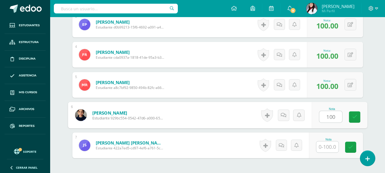
type input "100"
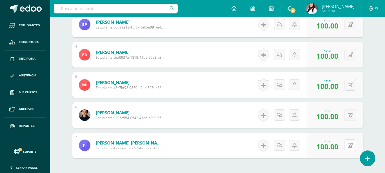
click at [346, 148] on button at bounding box center [351, 145] width 12 height 12
click at [346, 148] on div "0 [GEOGRAPHIC_DATA] Logros obtenidos Aún no hay logros agregados Nota: 100.00" at bounding box center [335, 146] width 56 height 26
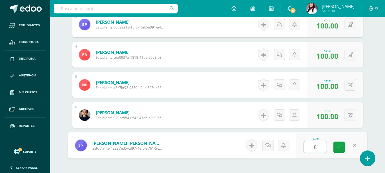
type input "80"
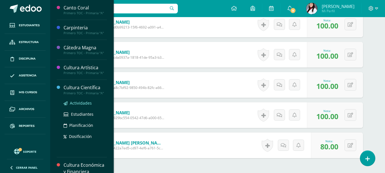
click at [82, 102] on span "Actividades" at bounding box center [81, 102] width 22 height 5
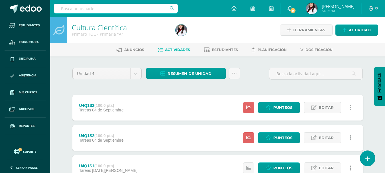
click at [348, 110] on link at bounding box center [350, 107] width 11 height 11
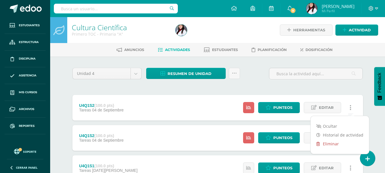
click at [338, 143] on link "Eliminar" at bounding box center [340, 143] width 58 height 9
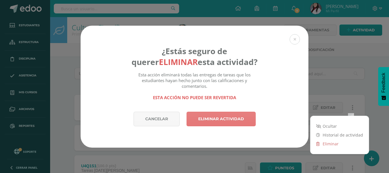
click at [231, 122] on link "Eliminar actividad" at bounding box center [221, 119] width 69 height 15
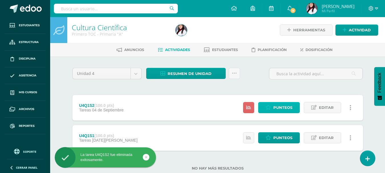
click at [279, 104] on span "Punteos" at bounding box center [282, 107] width 19 height 11
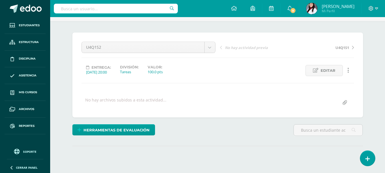
scroll to position [85, 0]
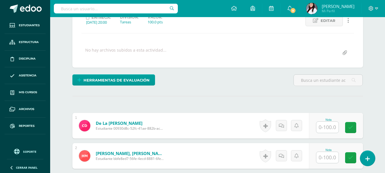
click at [325, 126] on input "text" at bounding box center [327, 127] width 22 height 11
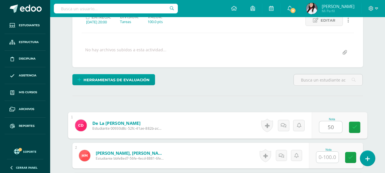
type input "50"
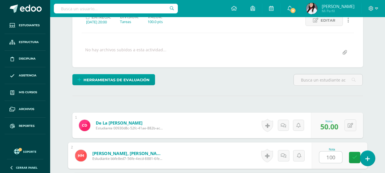
type input "100"
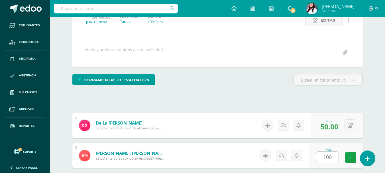
scroll to position [186, 0]
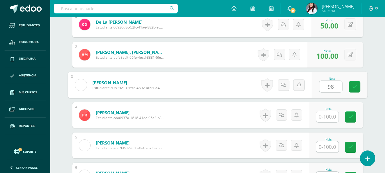
type input "98"
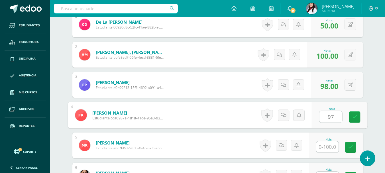
type input "97"
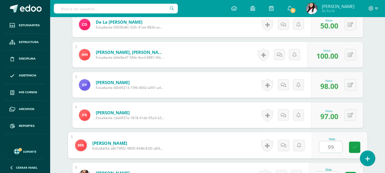
type input "99"
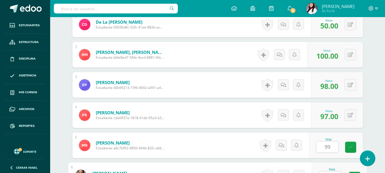
scroll to position [196, 0]
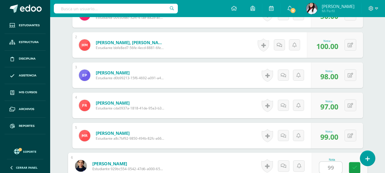
type input "99"
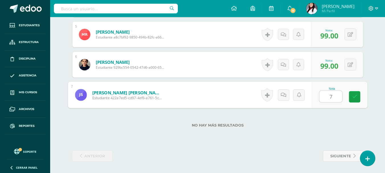
type input "75"
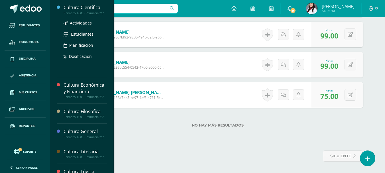
scroll to position [114, 0]
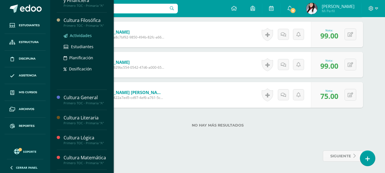
click at [76, 34] on span "Actividades" at bounding box center [81, 35] width 22 height 5
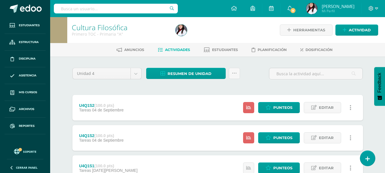
click at [352, 107] on link at bounding box center [350, 107] width 11 height 11
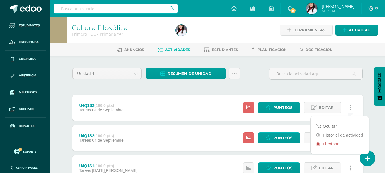
click at [340, 146] on link "Eliminar" at bounding box center [340, 143] width 58 height 9
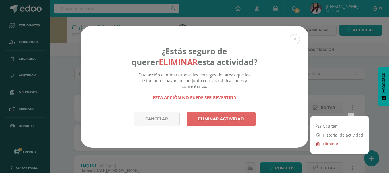
click at [340, 146] on link "Eliminar" at bounding box center [340, 143] width 58 height 9
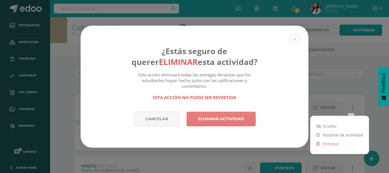
click at [216, 121] on link "Eliminar actividad" at bounding box center [221, 119] width 69 height 15
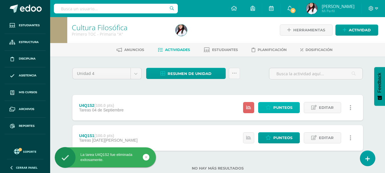
click at [273, 104] on link "Punteos" at bounding box center [279, 107] width 42 height 11
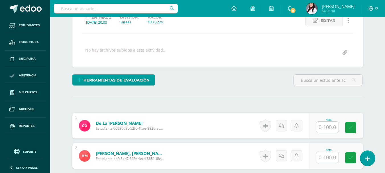
scroll to position [86, 0]
click at [330, 125] on input "text" at bounding box center [327, 126] width 22 height 11
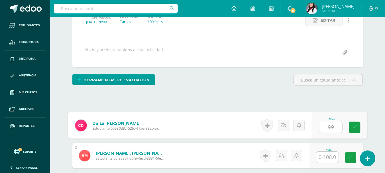
type input "99"
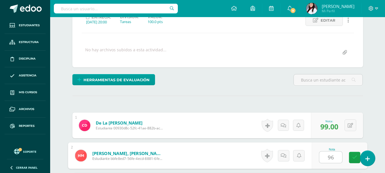
type input "96"
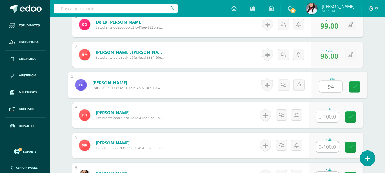
type input "94"
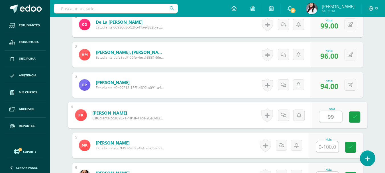
type input "99"
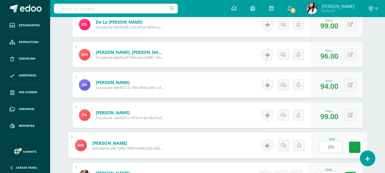
type input "99"
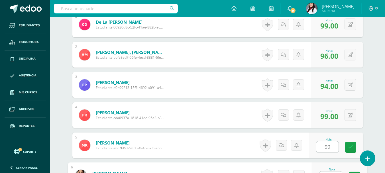
scroll to position [196, 0]
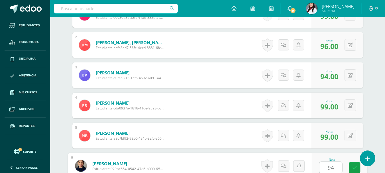
type input "94"
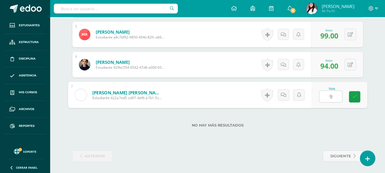
type input "90"
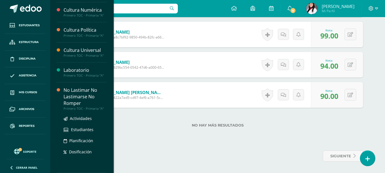
click at [77, 152] on span "Dosificación" at bounding box center [80, 151] width 23 height 5
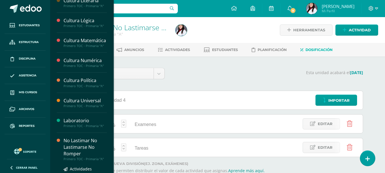
scroll to position [173, 0]
click at [76, 146] on div "No Lastimar No Lastimarse No Romper" at bounding box center [85, 148] width 43 height 20
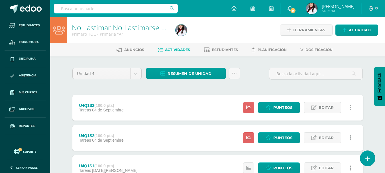
click at [348, 108] on link at bounding box center [350, 107] width 11 height 11
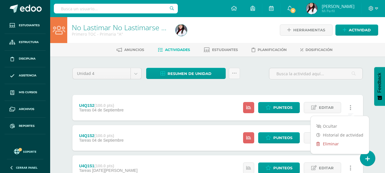
click at [330, 142] on link "Eliminar" at bounding box center [340, 143] width 58 height 9
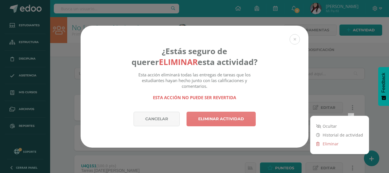
click at [220, 122] on link "Eliminar actividad" at bounding box center [221, 119] width 69 height 15
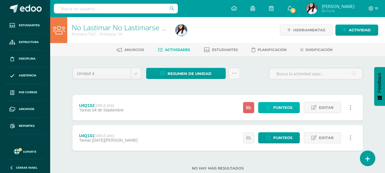
click at [282, 108] on span "Punteos" at bounding box center [282, 107] width 19 height 11
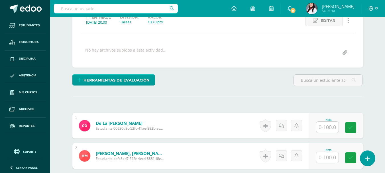
scroll to position [86, 0]
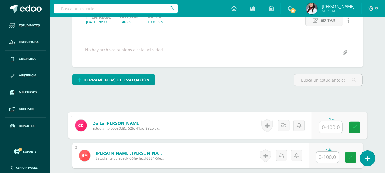
click at [331, 126] on input "text" at bounding box center [330, 126] width 23 height 11
type input "99"
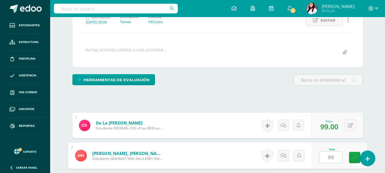
type input "99"
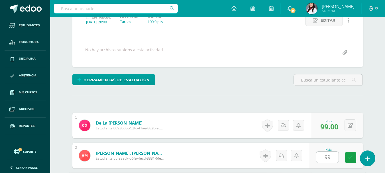
scroll to position [186, 0]
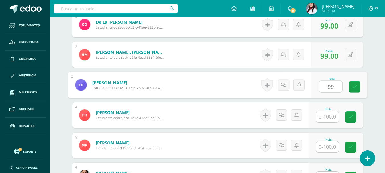
type input "99"
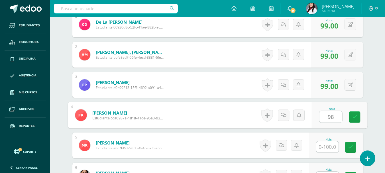
type input "98"
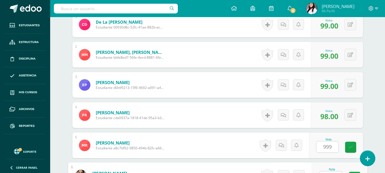
scroll to position [196, 0]
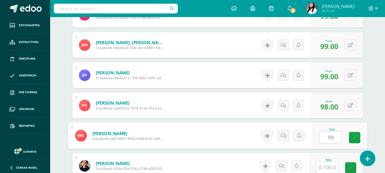
type input "99"
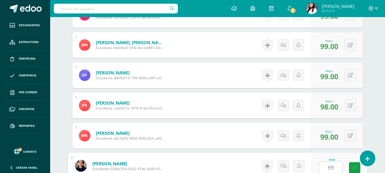
type input "99"
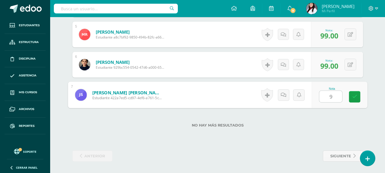
type input "99"
